Goal: Task Accomplishment & Management: Complete application form

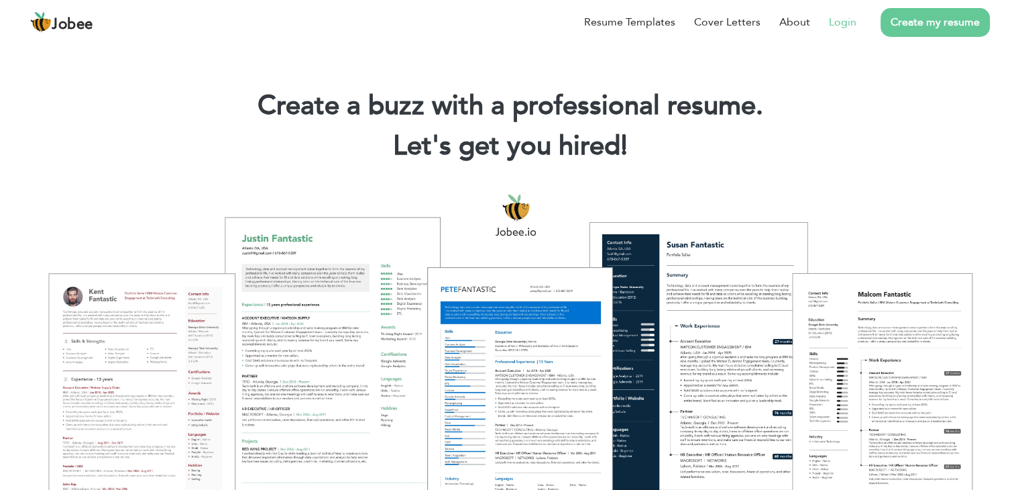
click at [842, 23] on link "Login" at bounding box center [843, 22] width 28 height 16
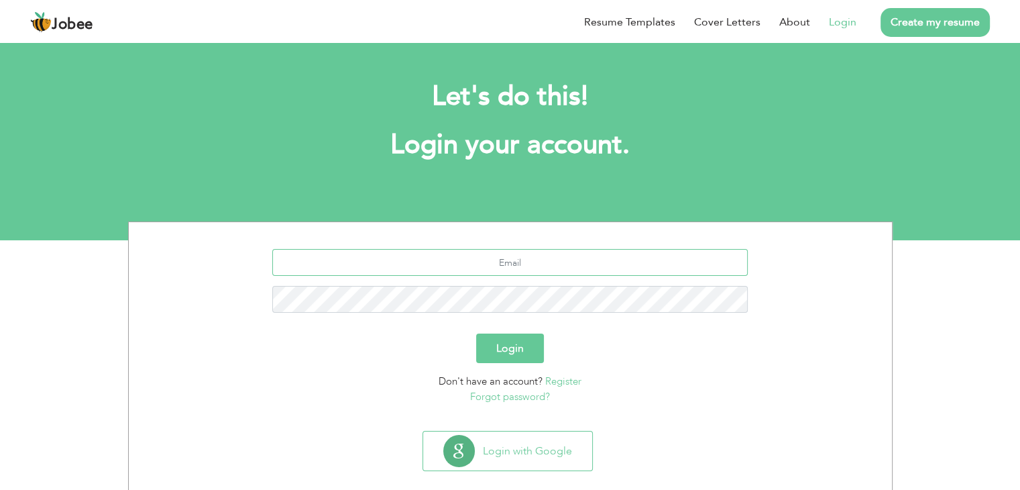
click at [558, 261] on input "text" at bounding box center [510, 262] width 476 height 27
type input "[EMAIL_ADDRESS][DOMAIN_NAME]"
click at [476, 333] on button "Login" at bounding box center [510, 348] width 68 height 30
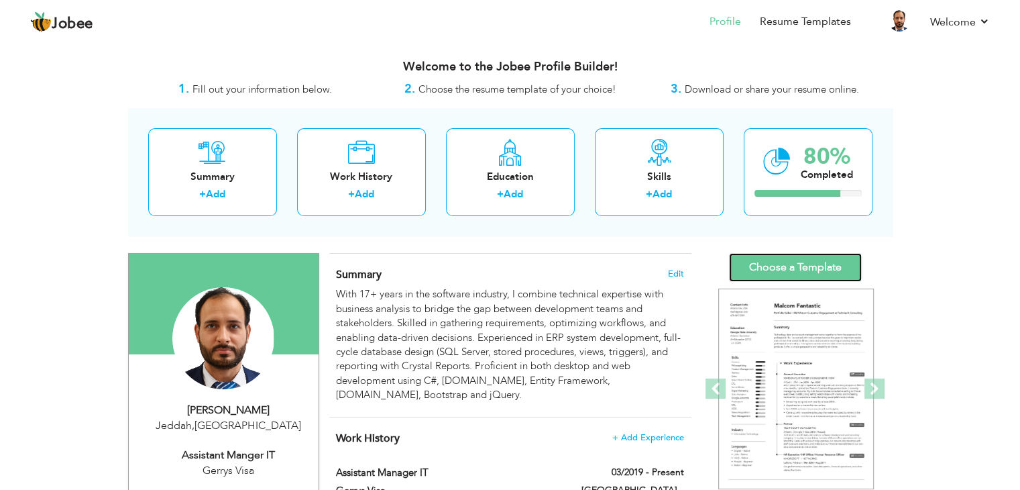
click at [778, 271] on link "Choose a Template" at bounding box center [795, 267] width 133 height 29
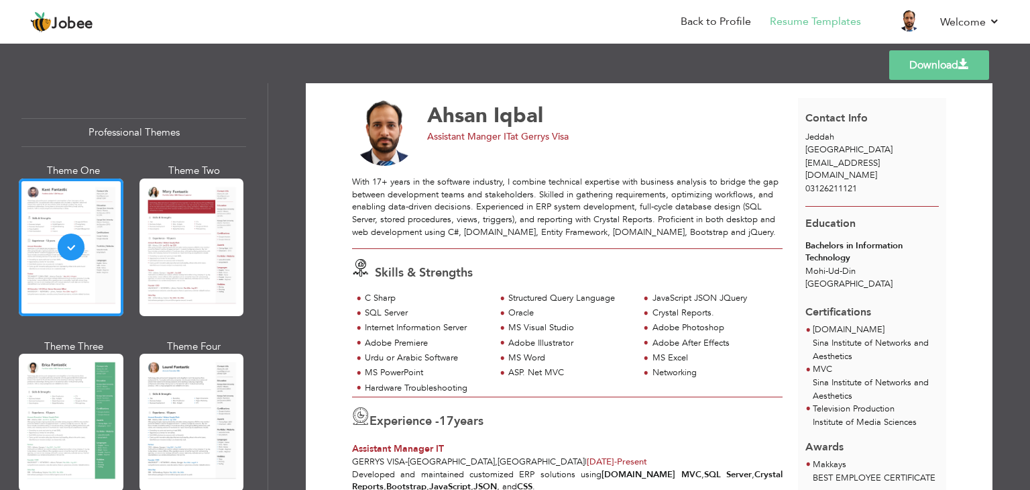
scroll to position [104, 0]
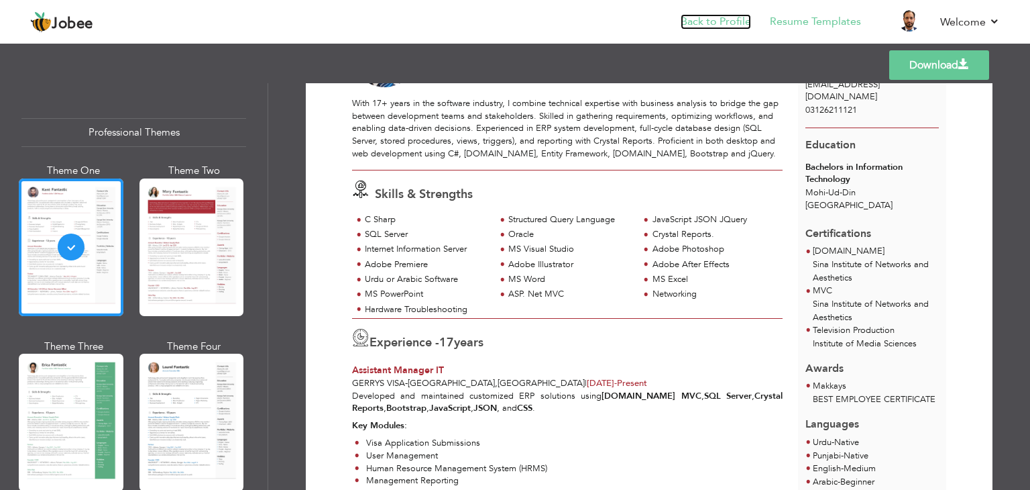
click at [712, 17] on link "Back to Profile" at bounding box center [716, 21] width 70 height 15
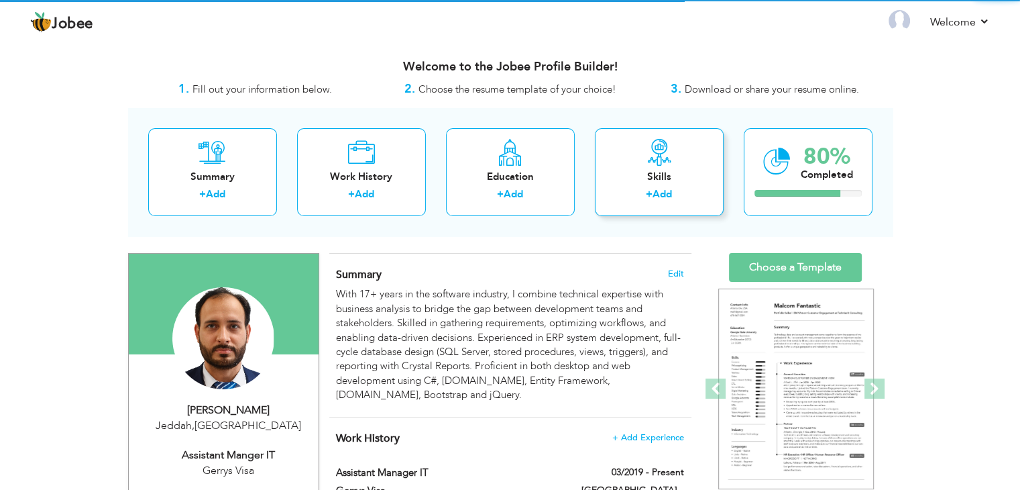
click at [660, 147] on icon at bounding box center [659, 152] width 27 height 27
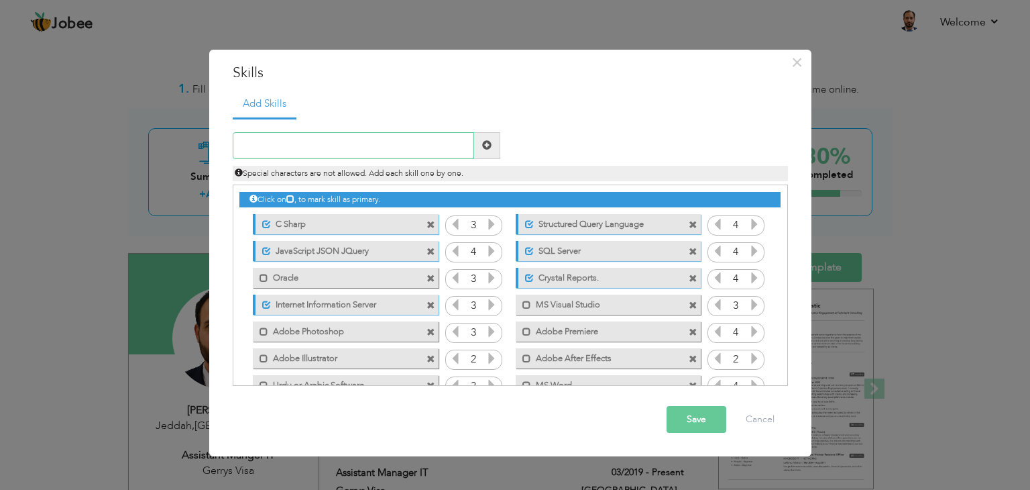
click at [382, 144] on input "text" at bounding box center [353, 145] width 241 height 27
type input "Power BI"
click at [488, 149] on span at bounding box center [486, 144] width 9 height 9
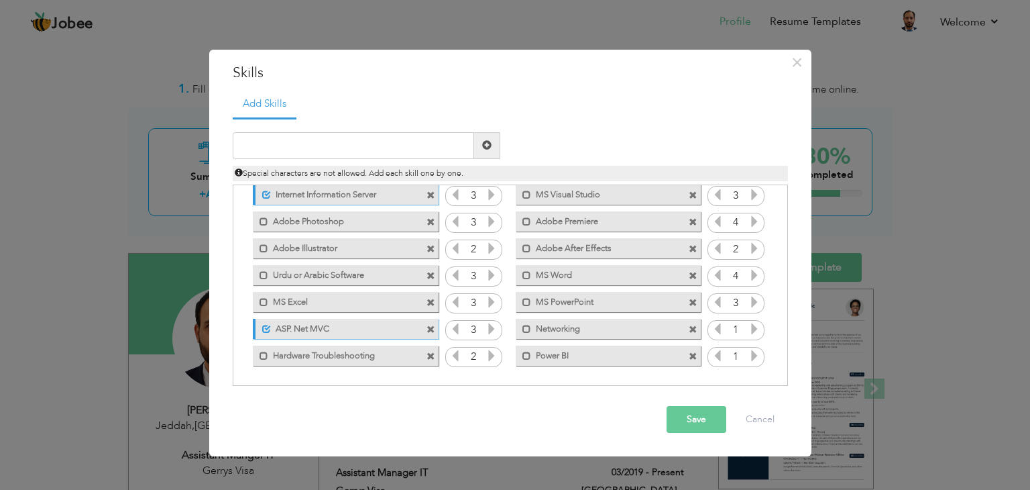
click at [751, 352] on icon at bounding box center [755, 355] width 12 height 12
click at [708, 421] on button "Save" at bounding box center [697, 419] width 60 height 27
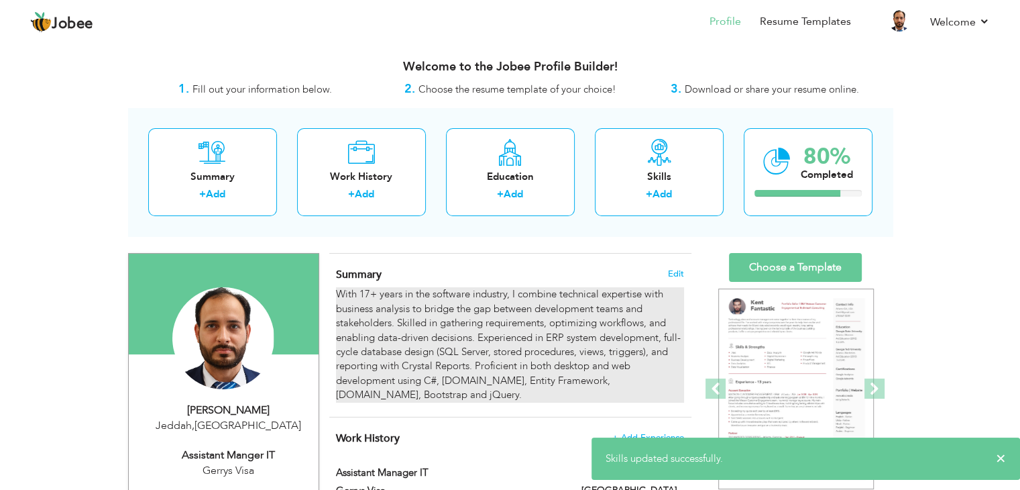
scroll to position [0, 0]
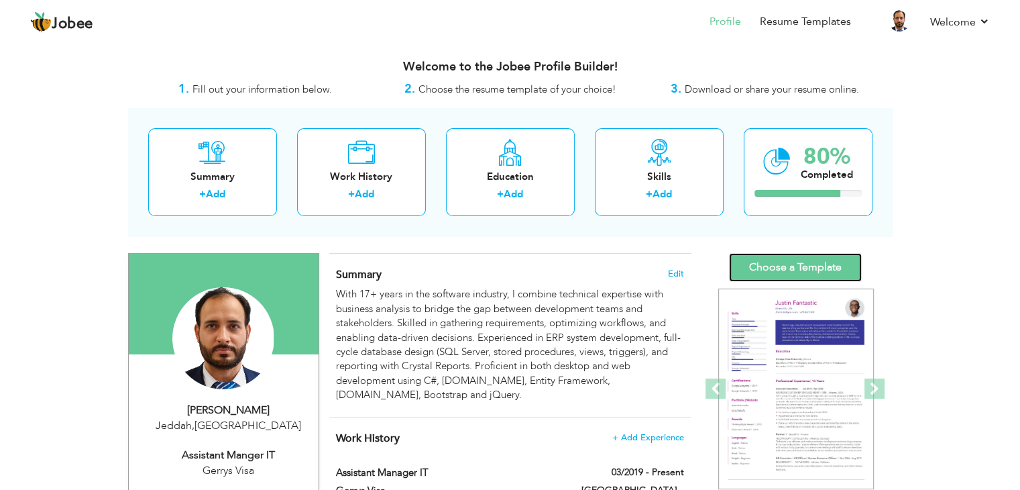
click at [784, 272] on link "Choose a Template" at bounding box center [795, 267] width 133 height 29
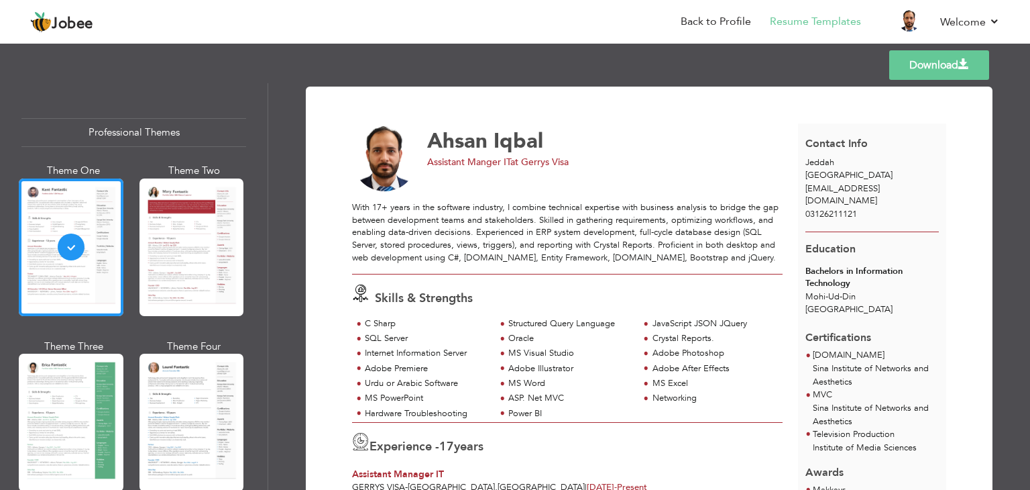
click at [918, 71] on link "Download" at bounding box center [939, 65] width 100 height 30
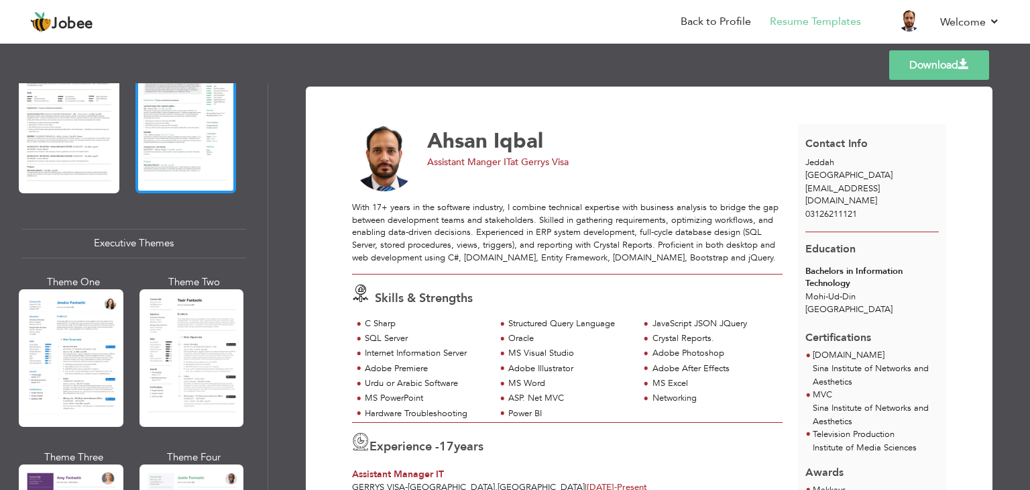
scroll to position [874, 0]
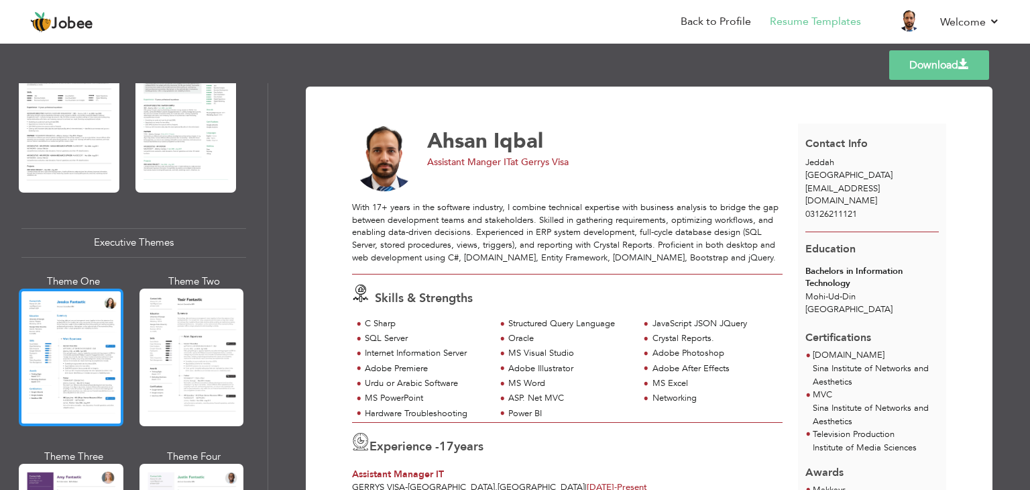
click at [107, 355] on div at bounding box center [71, 357] width 105 height 138
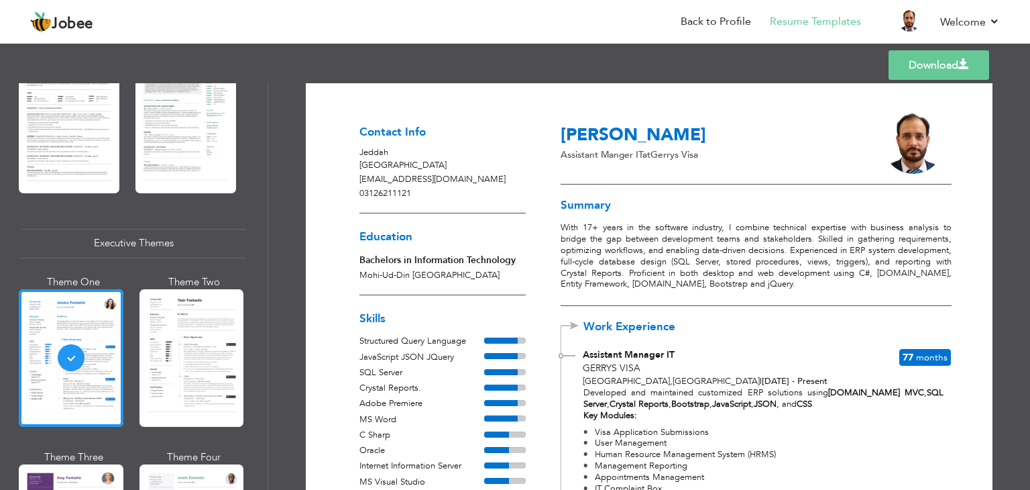
scroll to position [0, 0]
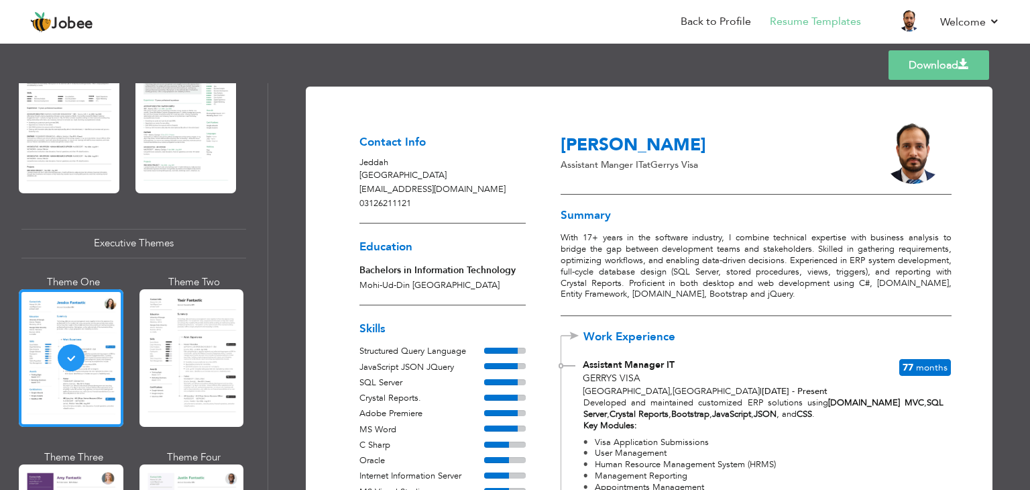
click at [915, 55] on link "Download" at bounding box center [939, 65] width 101 height 30
click at [745, 18] on link "Back to Profile" at bounding box center [716, 21] width 70 height 15
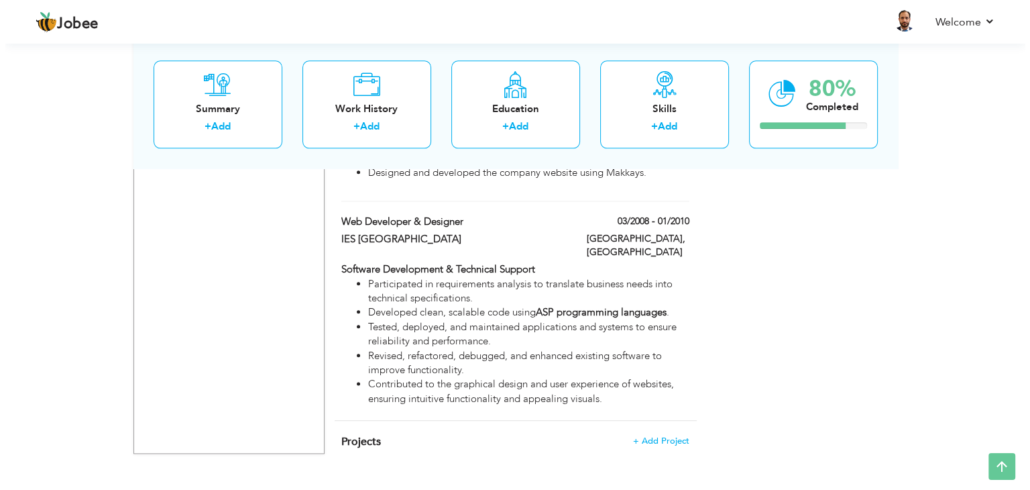
scroll to position [1553, 0]
click at [553, 305] on strong "ASP programming languages" at bounding box center [596, 311] width 131 height 13
type input "Web Developer & Designer"
type input "IES [GEOGRAPHIC_DATA]"
type input "03/2008"
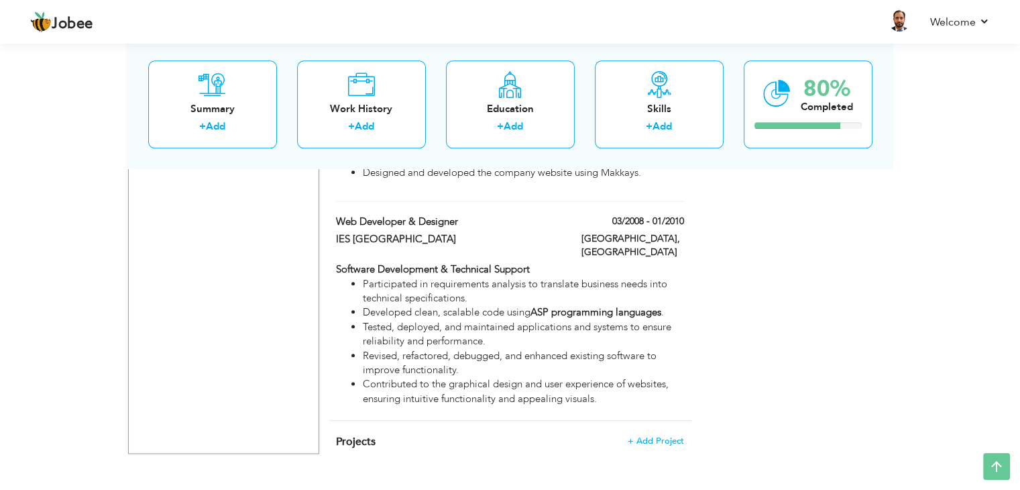
type input "01/2010"
type input "[GEOGRAPHIC_DATA]"
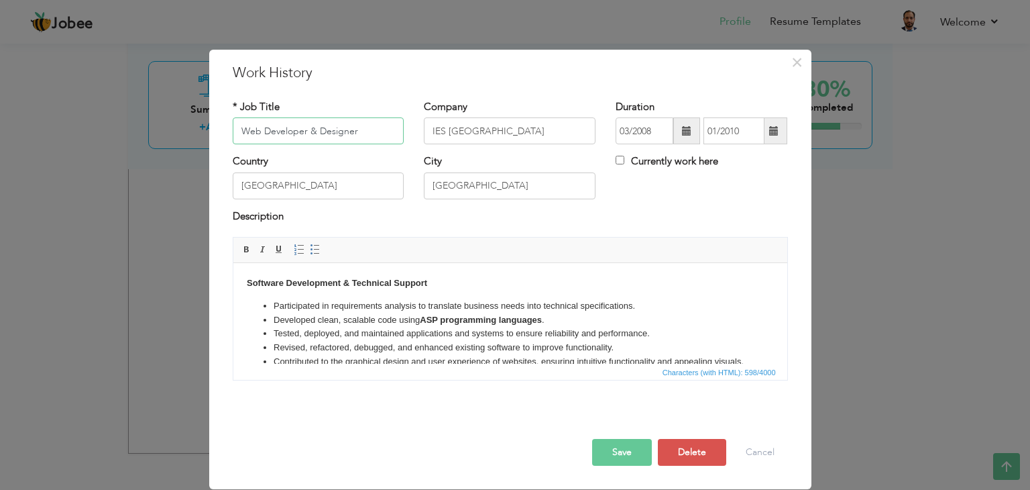
scroll to position [32, 0]
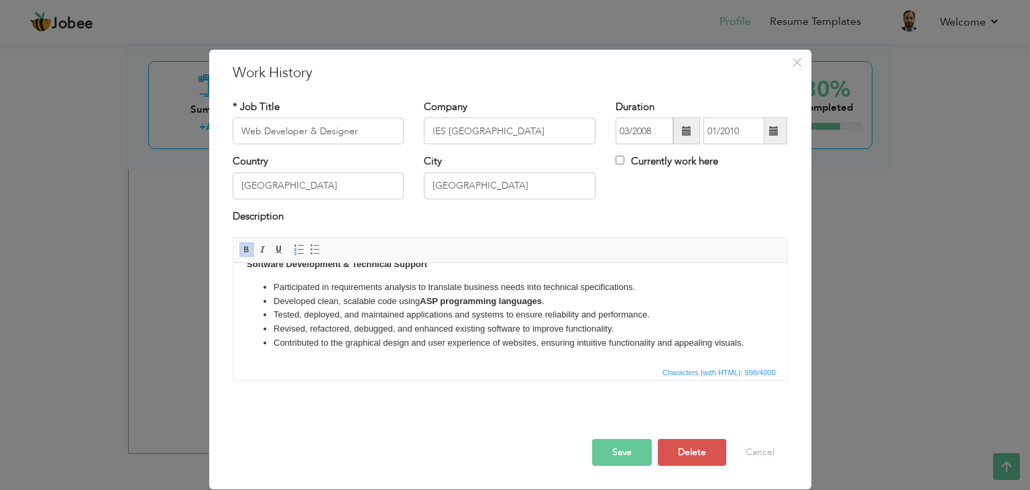
click at [404, 345] on li "Contributed to the graphical design and user experience of websites, ensuring i…" at bounding box center [510, 343] width 474 height 14
click at [601, 458] on button "Save" at bounding box center [622, 452] width 60 height 27
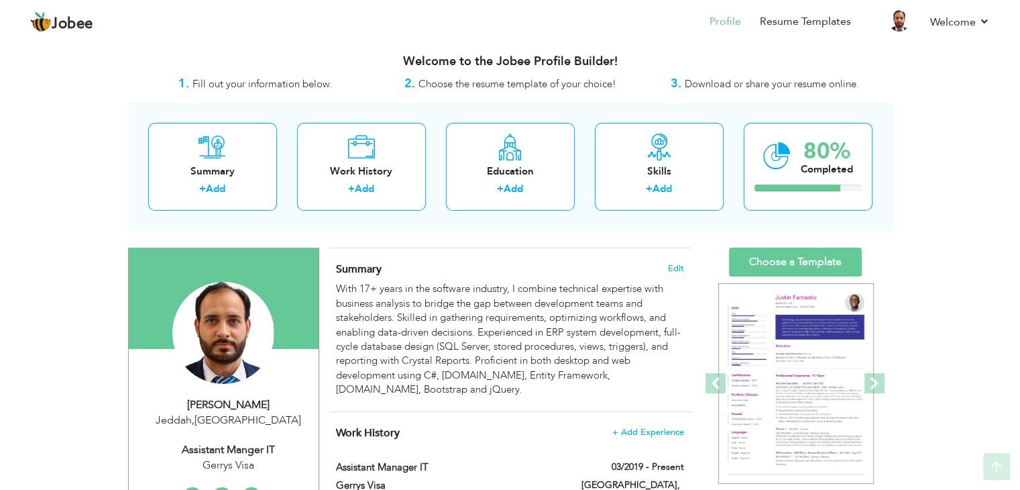
scroll to position [0, 0]
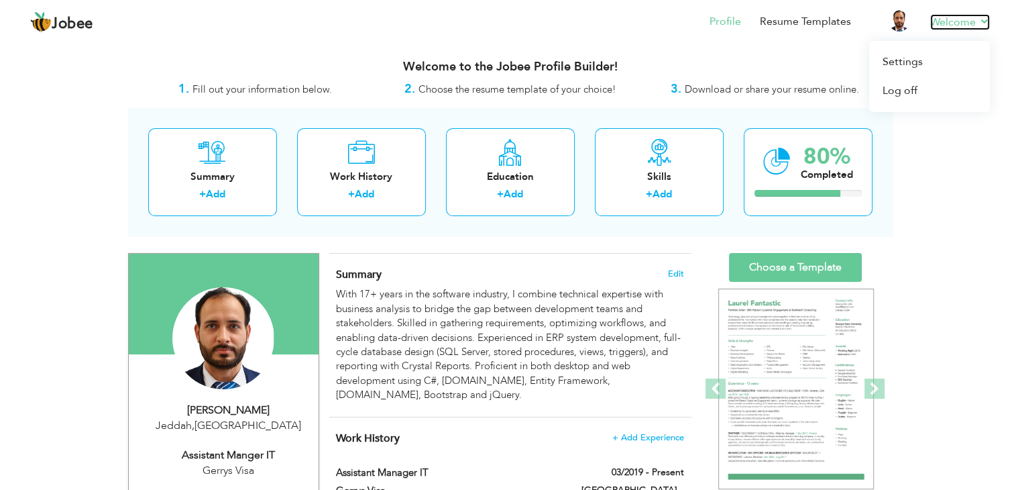
click at [948, 20] on link "Welcome" at bounding box center [960, 22] width 60 height 16
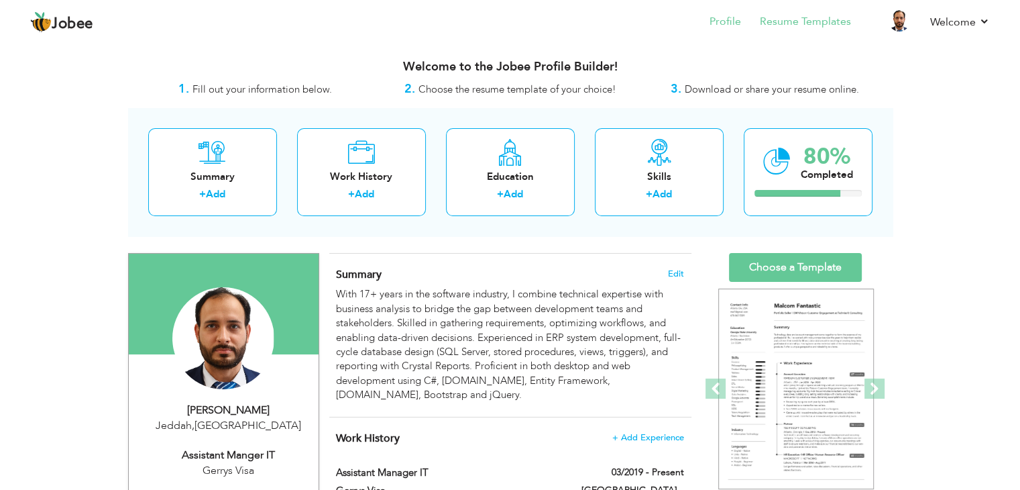
click at [783, 11] on li "Resume Templates" at bounding box center [796, 23] width 110 height 36
click at [783, 25] on link "Resume Templates" at bounding box center [805, 21] width 91 height 15
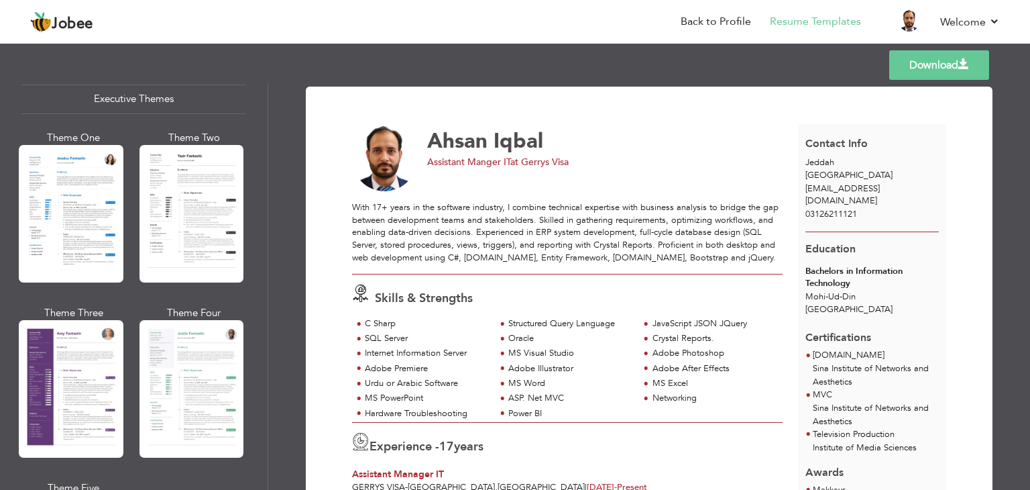
scroll to position [1013, 0]
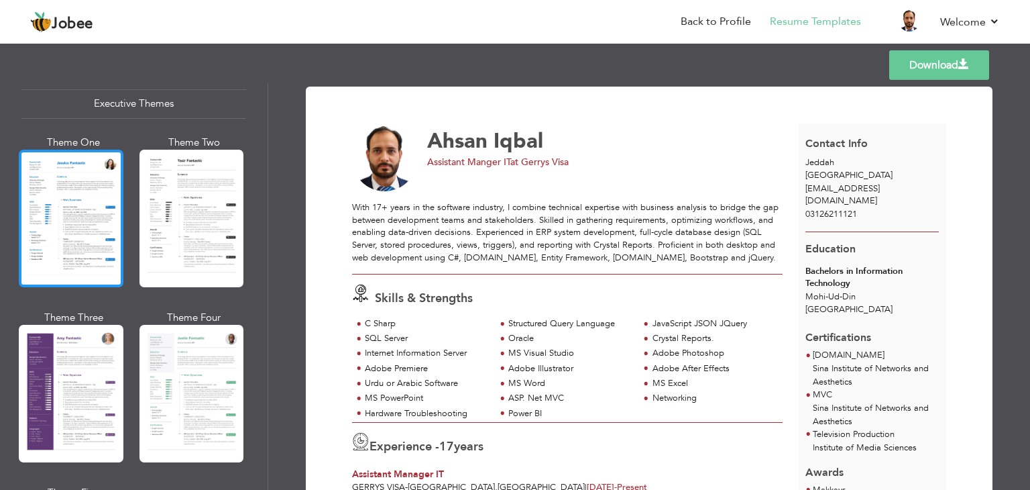
click at [86, 223] on div at bounding box center [71, 219] width 105 height 138
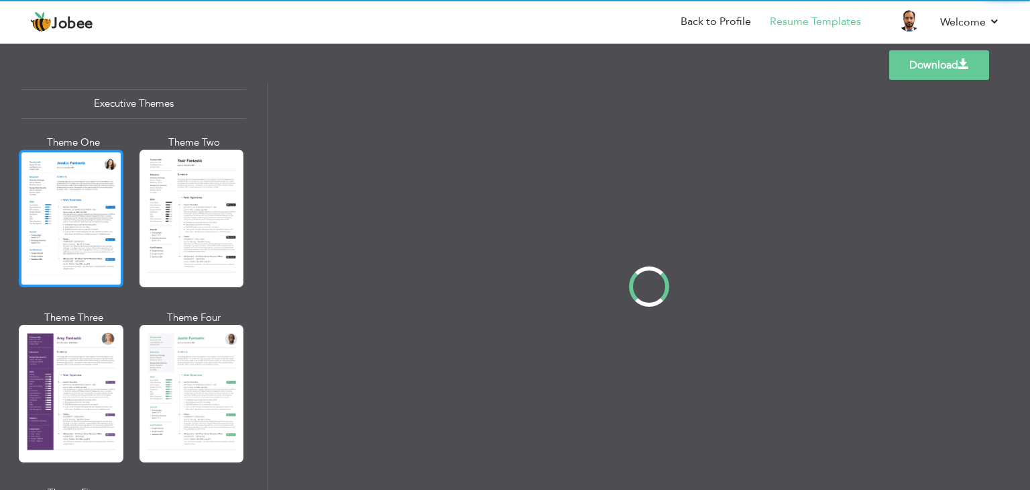
scroll to position [1012, 0]
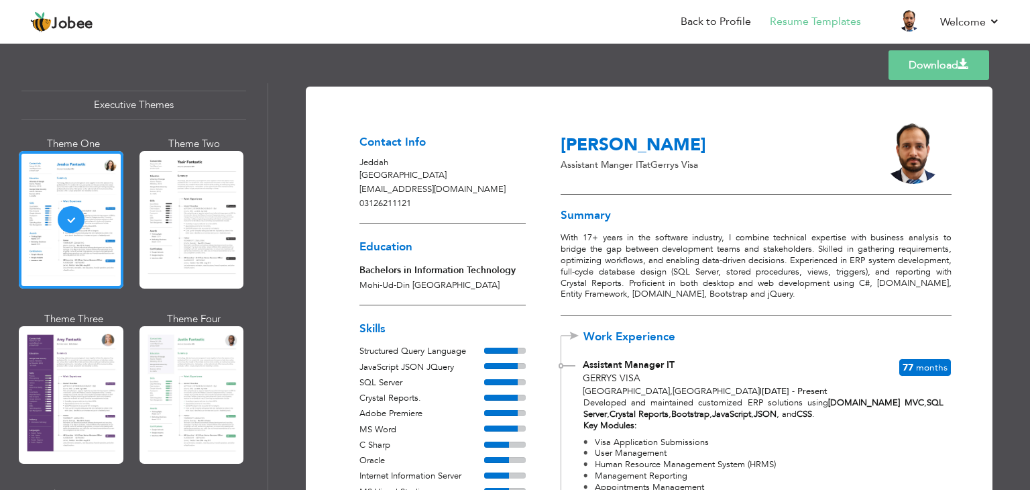
click at [936, 68] on link "Download" at bounding box center [939, 65] width 101 height 30
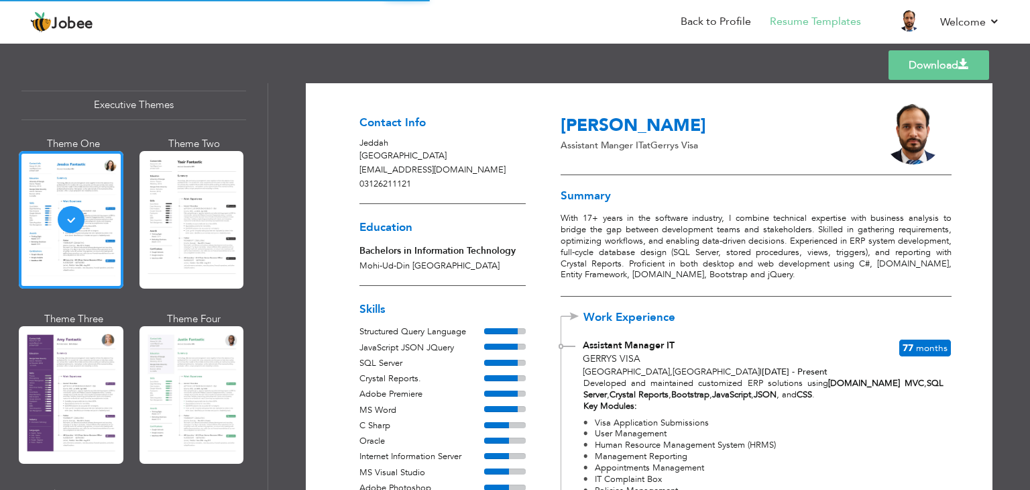
scroll to position [0, 0]
